Goal: Information Seeking & Learning: Learn about a topic

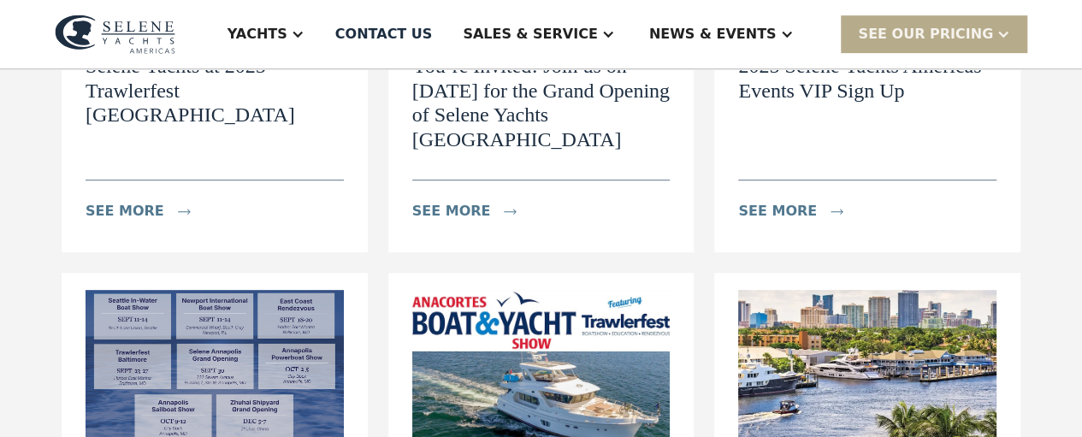
scroll to position [432, 0]
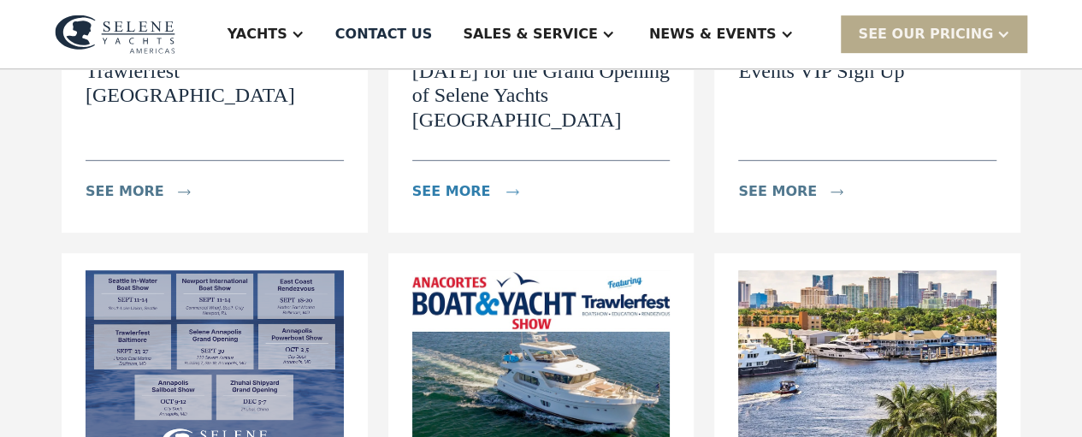
click at [466, 202] on div "see more" at bounding box center [451, 191] width 79 height 21
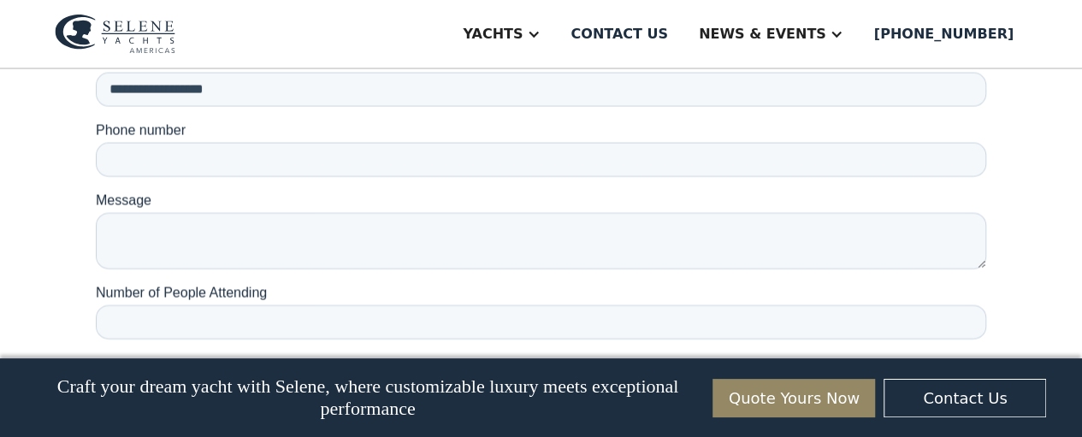
scroll to position [1933, 0]
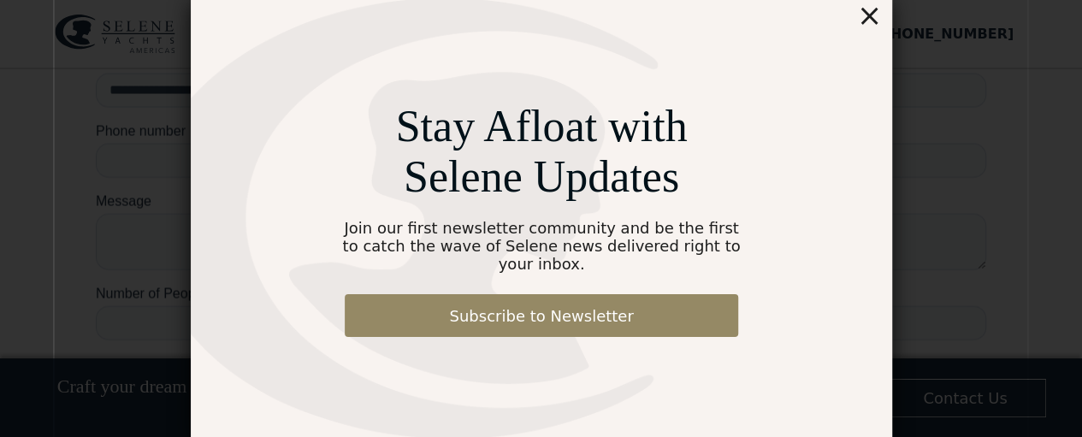
click at [869, 27] on div "×" at bounding box center [869, 15] width 25 height 34
